Goal: Understand site structure: Understand site structure

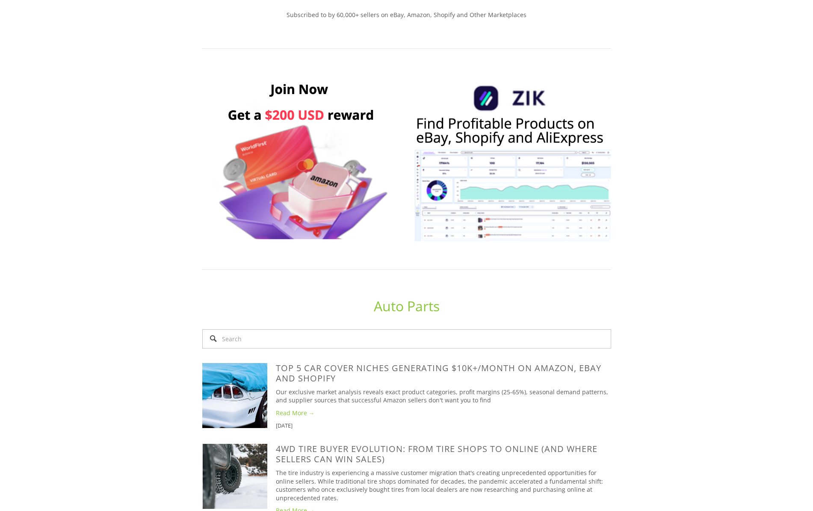
scroll to position [556, 0]
